Goal: Navigation & Orientation: Find specific page/section

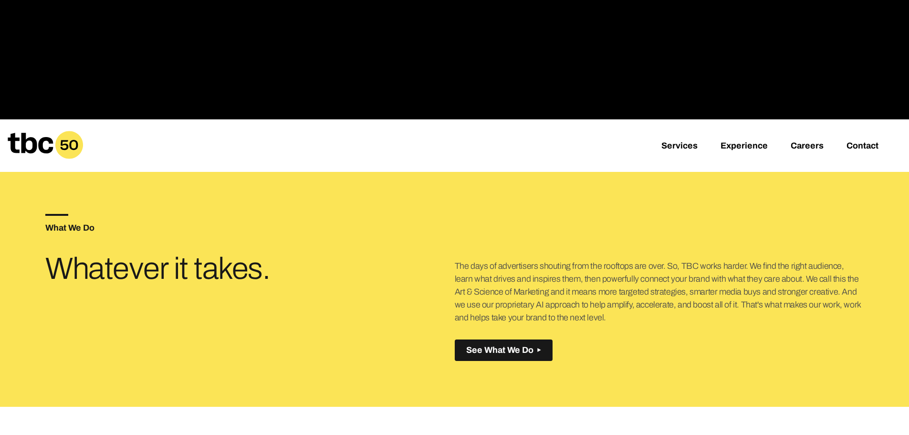
scroll to position [242, 0]
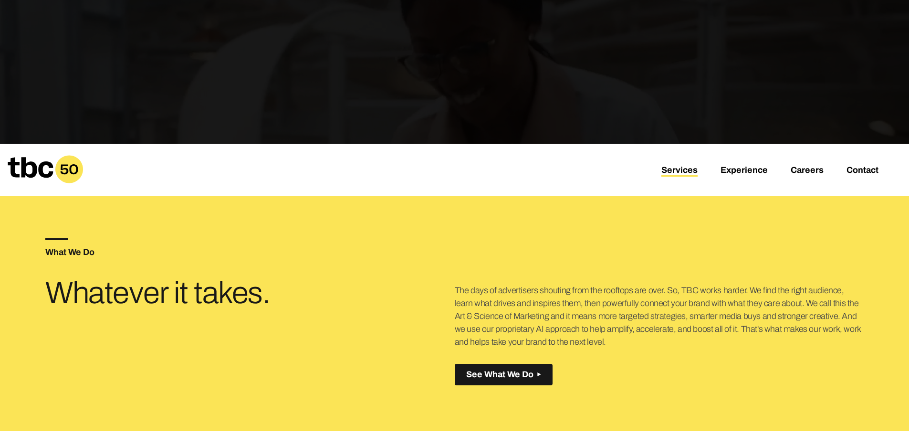
click at [674, 175] on link "Services" at bounding box center [679, 170] width 36 height 11
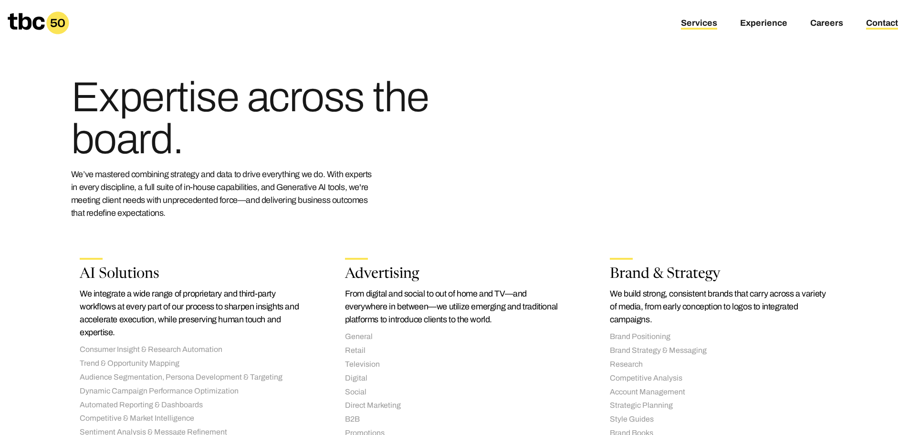
click at [891, 26] on link "Contact" at bounding box center [882, 23] width 32 height 11
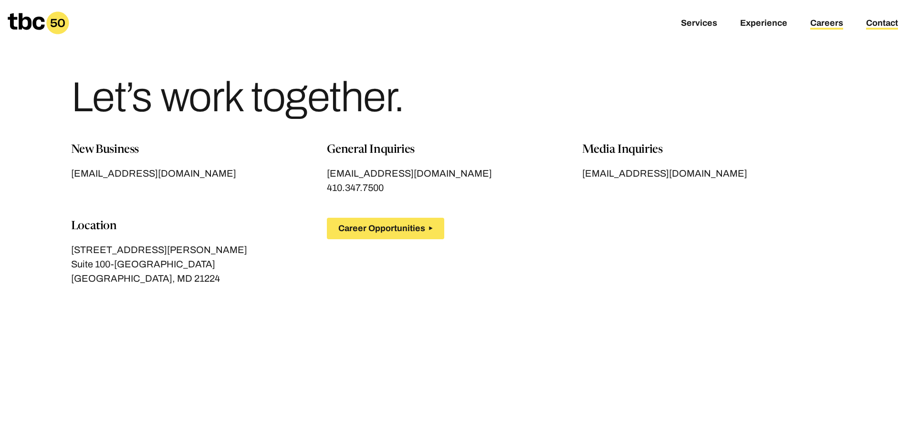
click at [836, 25] on link "Careers" at bounding box center [826, 23] width 33 height 11
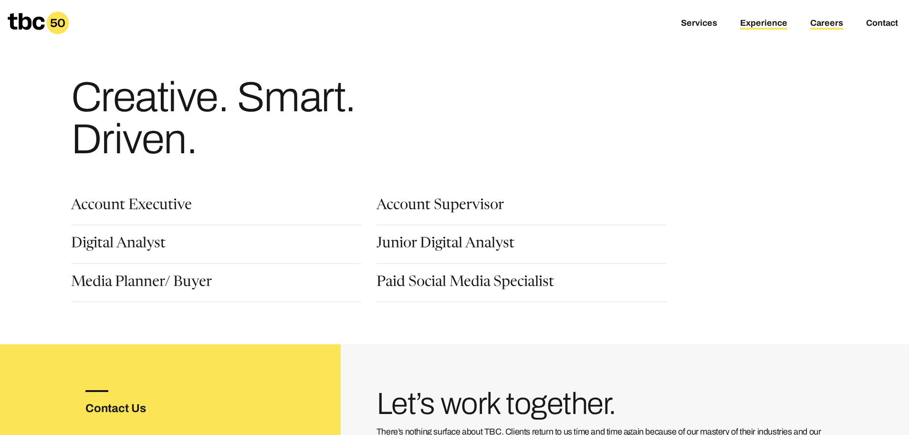
click at [747, 23] on link "Experience" at bounding box center [763, 23] width 47 height 11
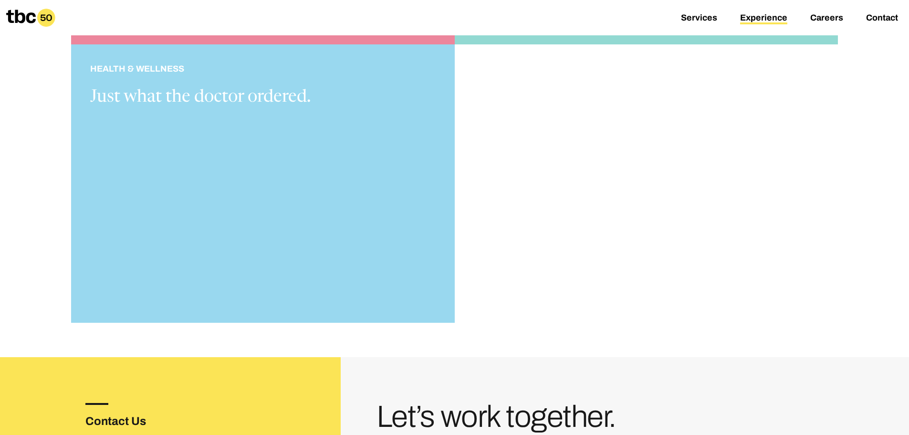
scroll to position [1328, 0]
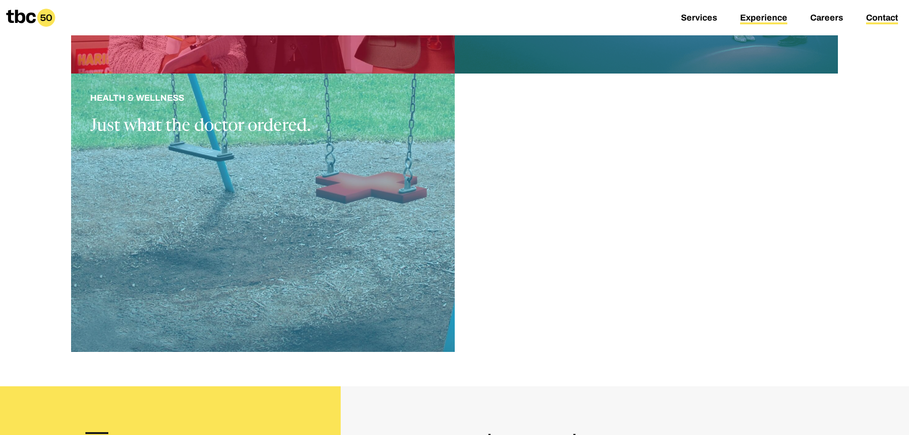
click at [874, 18] on link "Contact" at bounding box center [882, 18] width 32 height 11
